Goal: Task Accomplishment & Management: Use online tool/utility

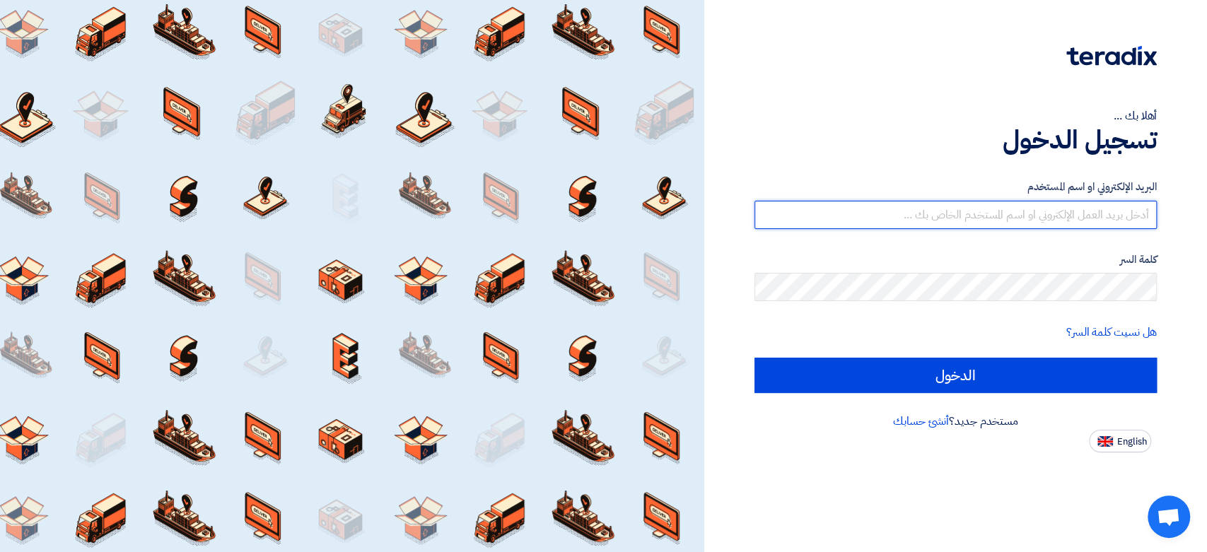
click at [889, 206] on input "text" at bounding box center [955, 215] width 402 height 28
type input "[EMAIL_ADDRESS][DOMAIN_NAME]"
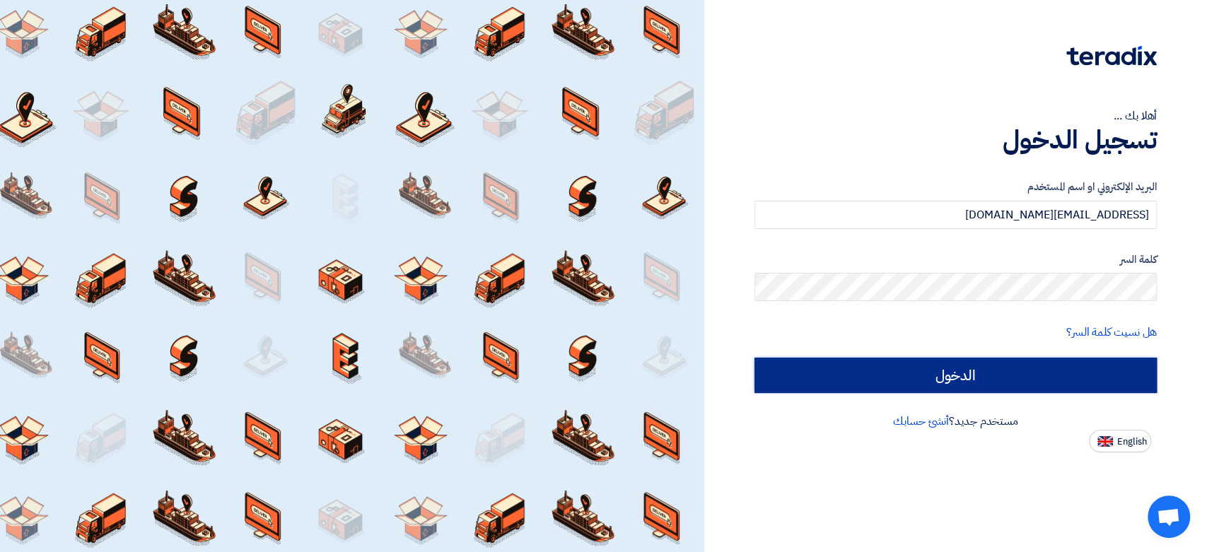
click at [1006, 383] on input "الدخول" at bounding box center [955, 375] width 402 height 35
type input "Sign in"
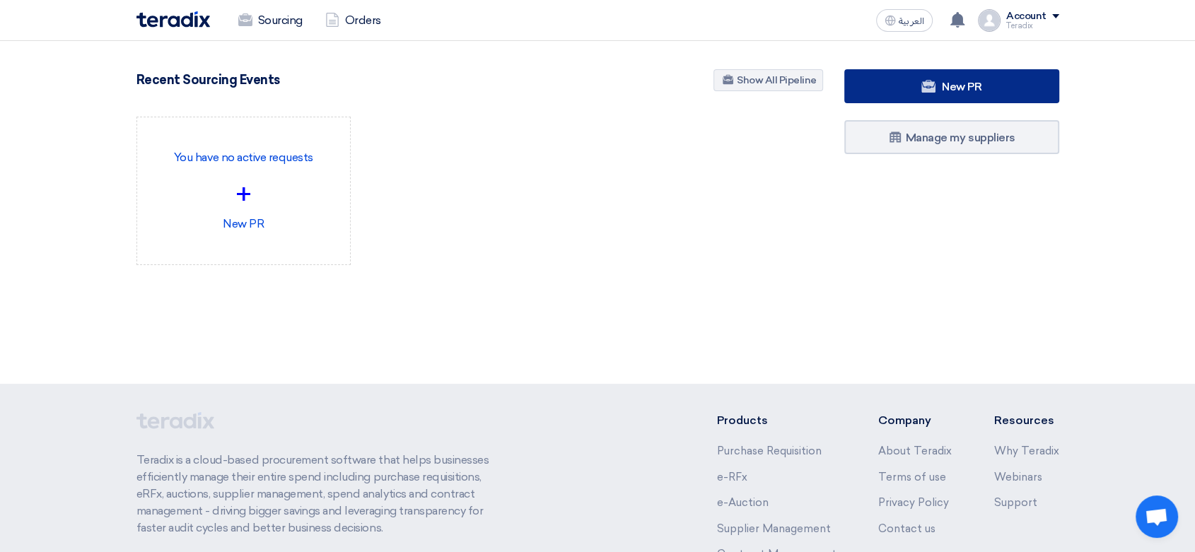
click at [927, 83] on use at bounding box center [928, 86] width 14 height 13
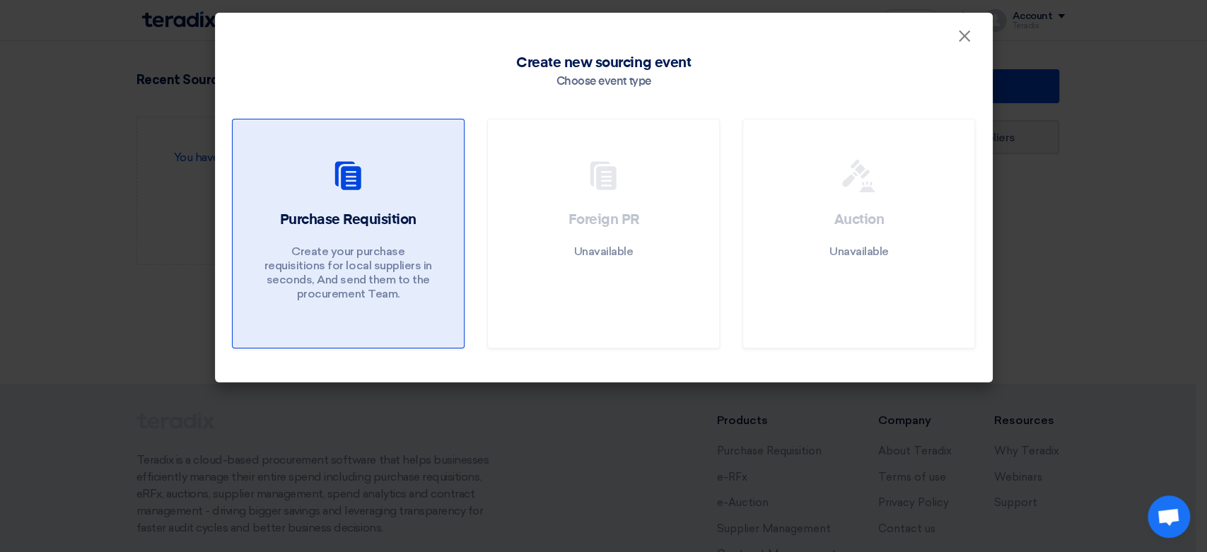
click at [385, 198] on link "Purchase Requisition Create your purchase requisitions for local suppliers in s…" at bounding box center [348, 234] width 233 height 230
